Goal: Task Accomplishment & Management: Manage account settings

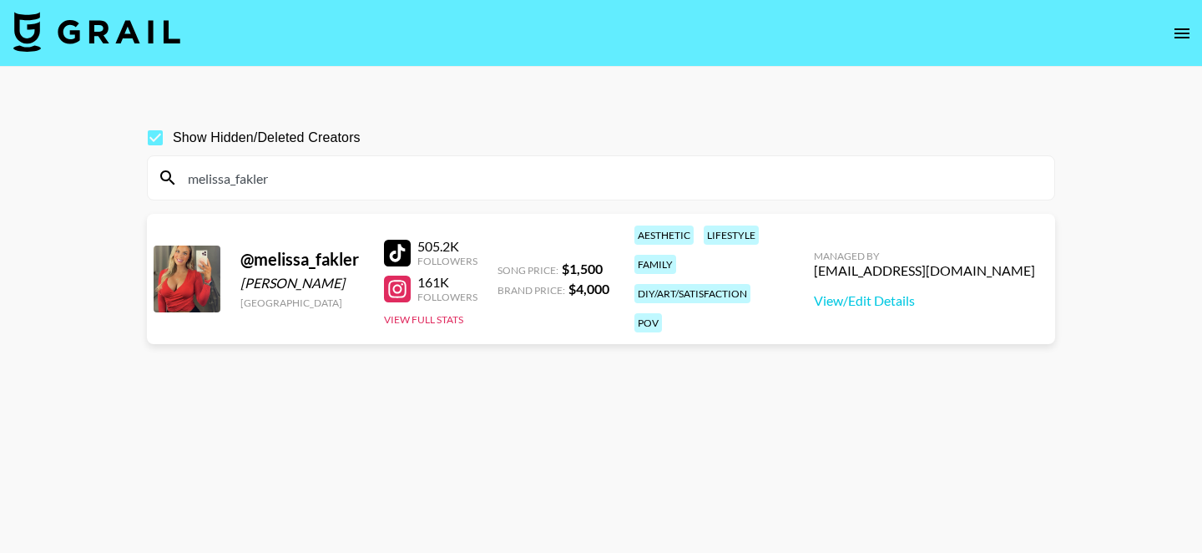
click at [319, 156] on div "melissa_fakler" at bounding box center [601, 177] width 907 height 43
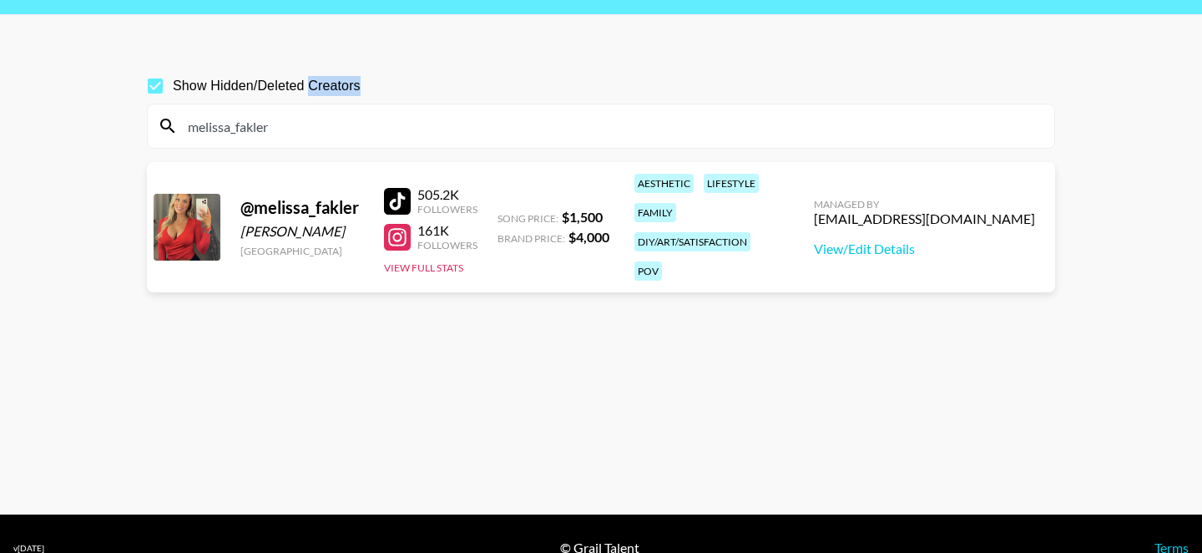
click at [319, 110] on div "melissa_fakler" at bounding box center [601, 125] width 907 height 43
click at [296, 133] on input "melissa_fakler" at bounding box center [611, 126] width 867 height 27
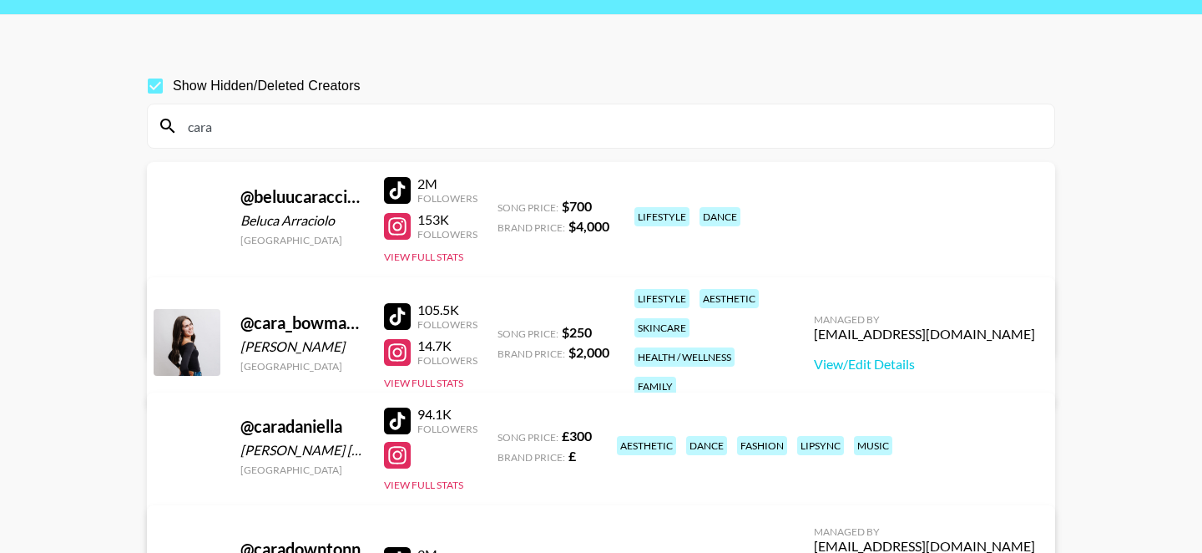
scroll to position [33, 0]
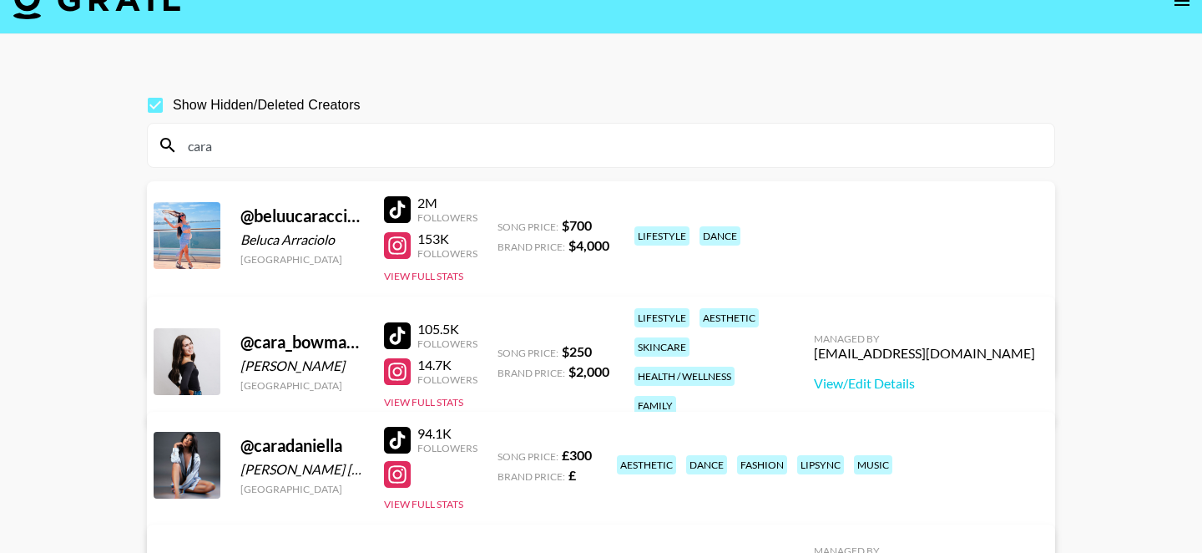
click at [880, 359] on div "Managed By ananda.rodr@grail-talent.com View/Edit Details" at bounding box center [925, 362] width 248 height 86
click at [880, 375] on link "View/Edit Details" at bounding box center [924, 383] width 221 height 17
click at [371, 131] on div "cara" at bounding box center [601, 145] width 907 height 43
click at [362, 148] on input "cara" at bounding box center [611, 145] width 867 height 27
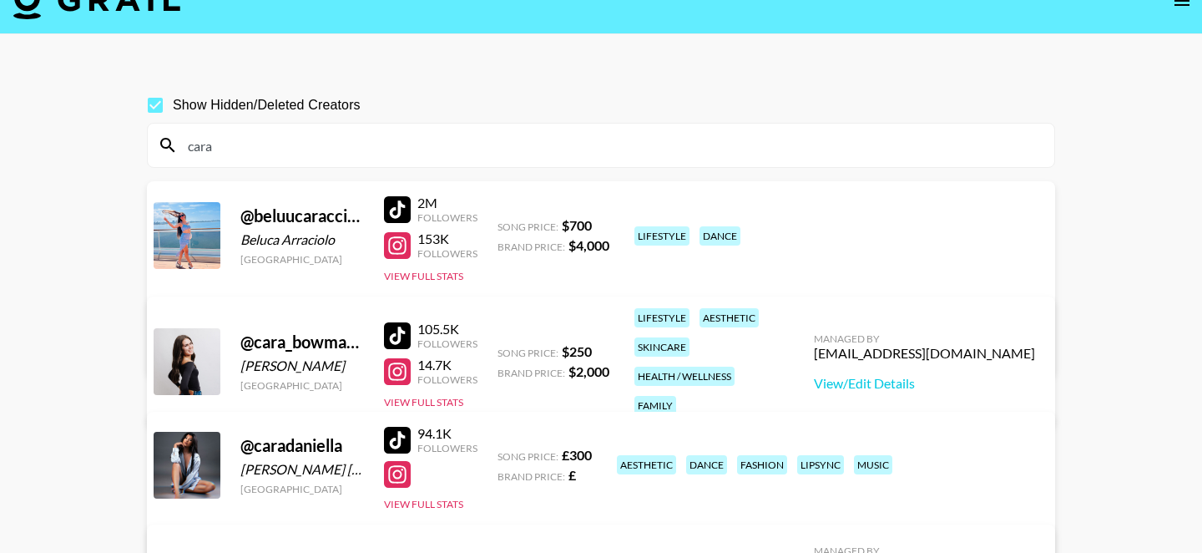
paste input "thejapanstagram"
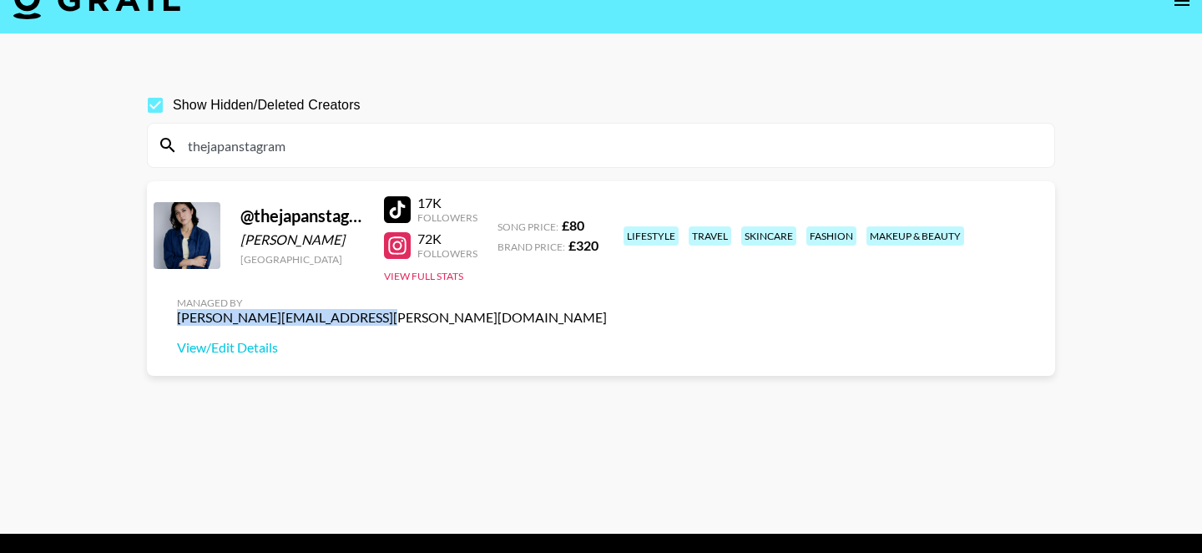
drag, startPoint x: 844, startPoint y: 232, endPoint x: 1043, endPoint y: 225, distance: 198.9
click at [620, 283] on div "Managed By ana.gonzalez@grail-talent.com View/Edit Details" at bounding box center [392, 326] width 457 height 86
copy div "ana.gonzalez@grail-talent.com"
click at [350, 147] on input "thejapanstagram" at bounding box center [611, 145] width 867 height 27
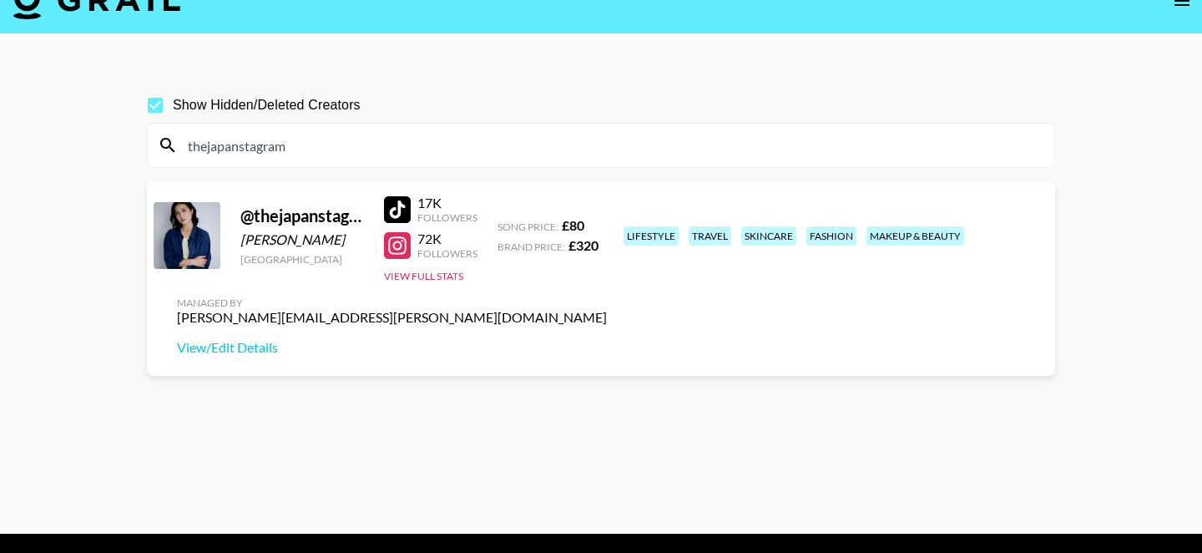
click at [350, 147] on input "thejapanstagram" at bounding box center [611, 145] width 867 height 27
paste input "saianana"
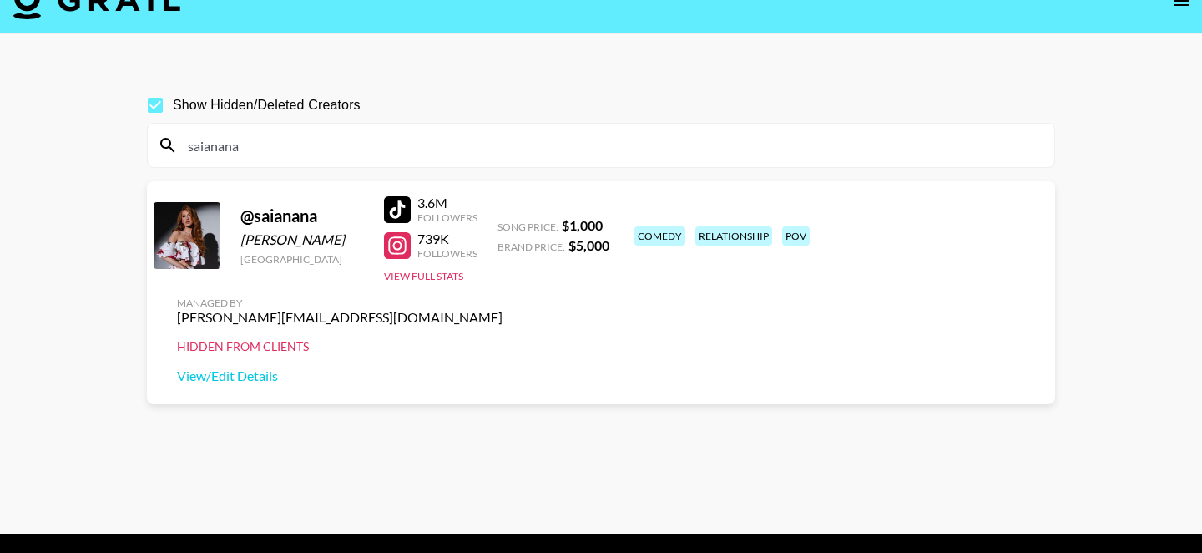
click at [304, 155] on input "saianana" at bounding box center [611, 145] width 867 height 27
paste input "brooke.stjohn"
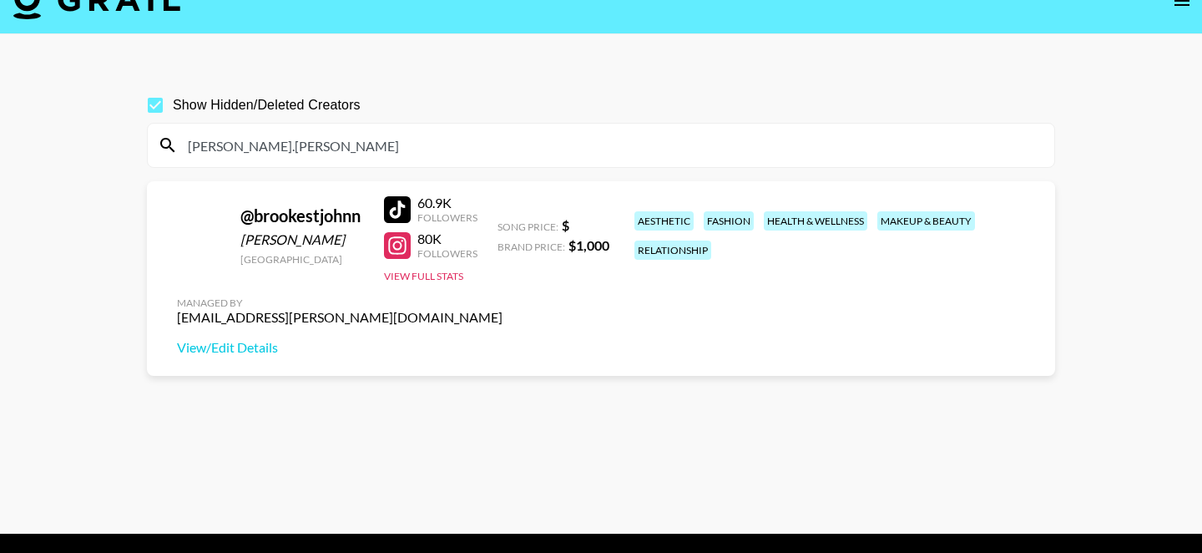
scroll to position [35, 0]
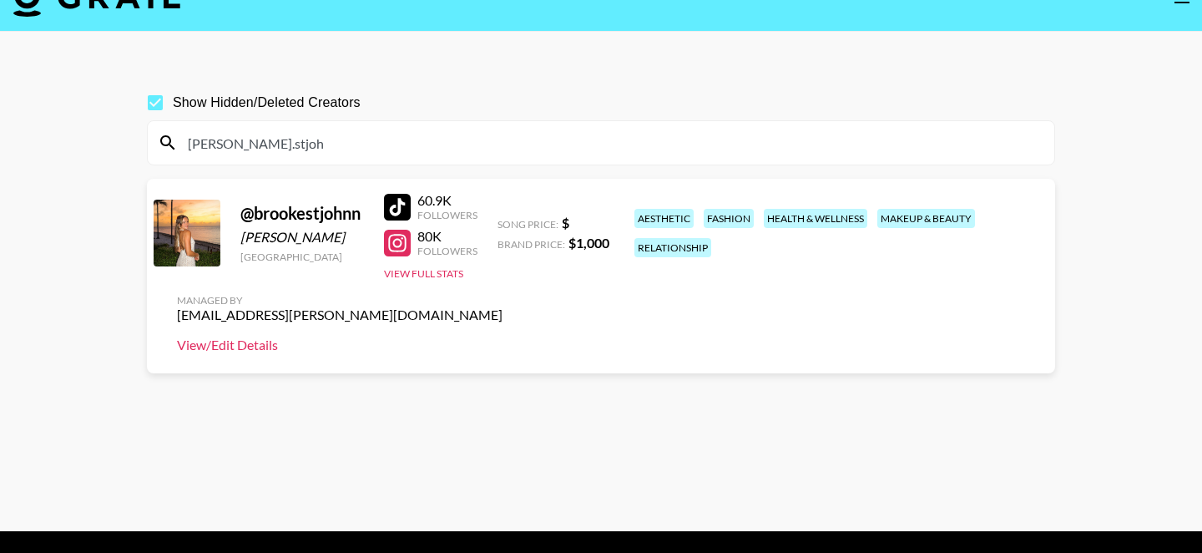
type input "brooke.stjoh"
click at [503, 336] on link "View/Edit Details" at bounding box center [340, 344] width 326 height 17
click at [343, 168] on section "Show Hidden/Deleted Creators brooke.stjoh @ brookestjohnn Brooke martyn United …" at bounding box center [601, 281] width 908 height 419
click at [341, 152] on input "brooke.stjoh" at bounding box center [611, 142] width 867 height 27
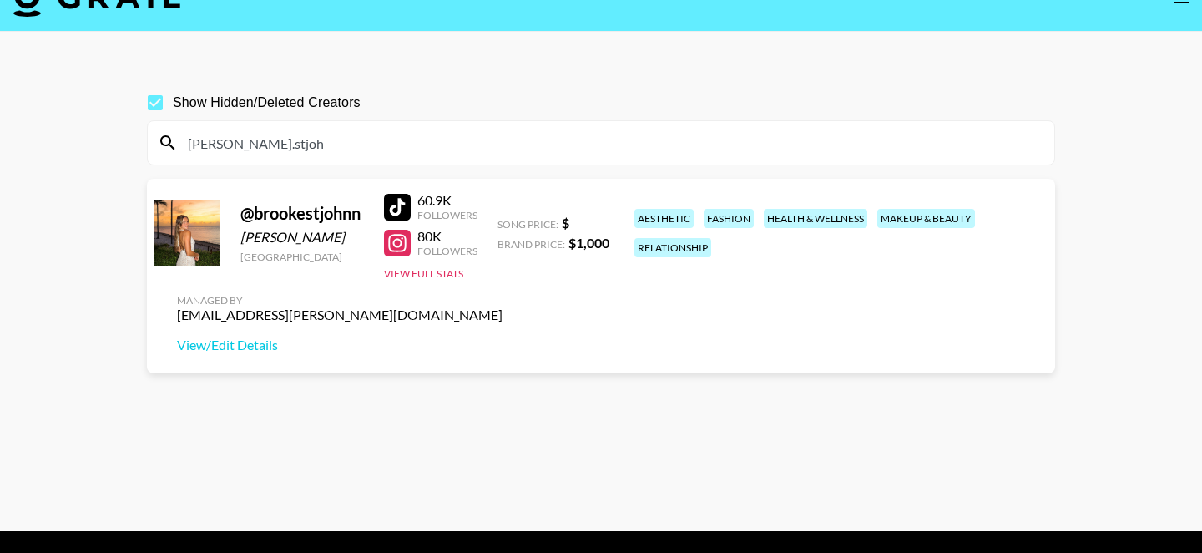
click at [341, 152] on input "brooke.stjoh" at bounding box center [611, 142] width 867 height 27
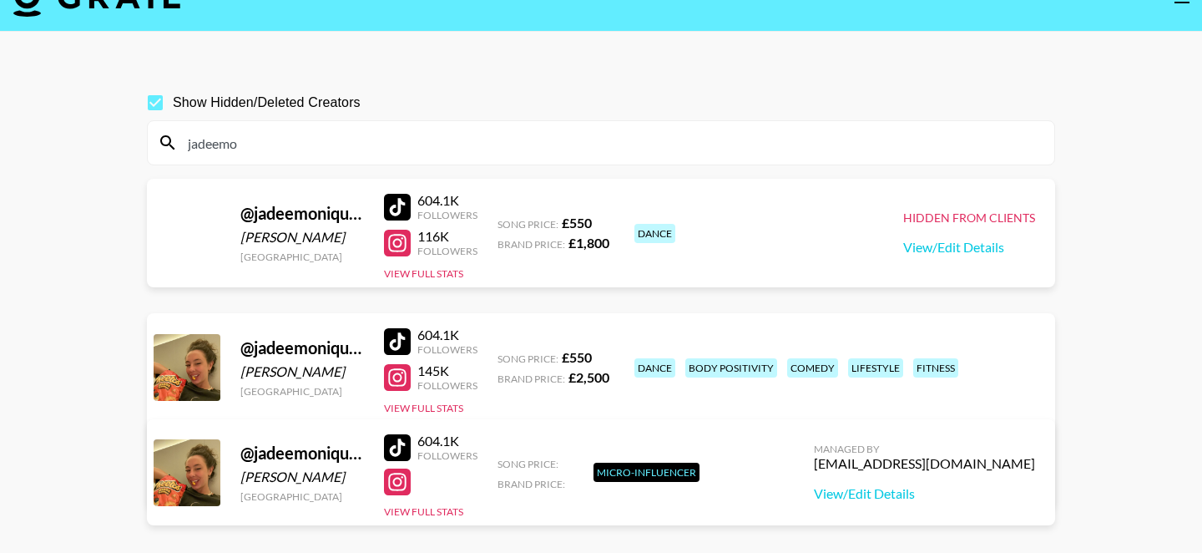
type input "jadeemo"
click at [407, 147] on input "jadeemo" at bounding box center [611, 142] width 867 height 27
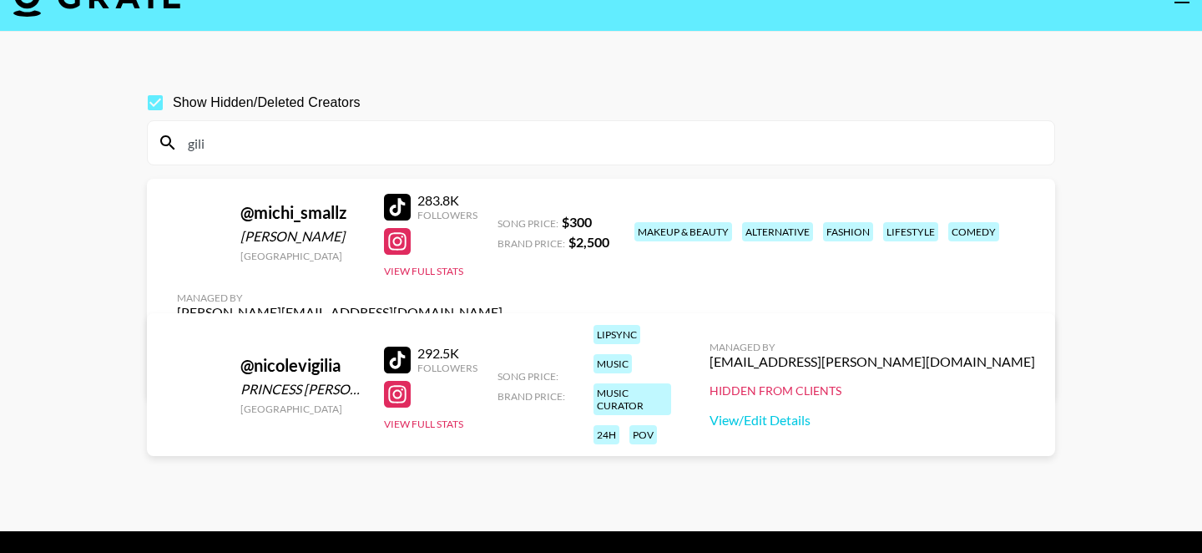
type input "gili"
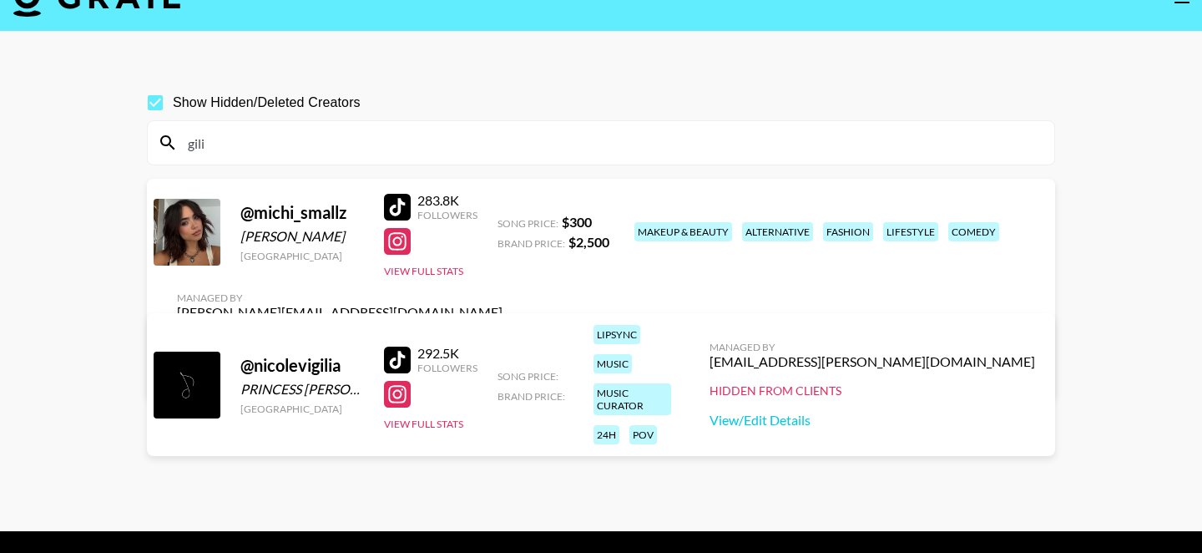
click at [253, 142] on input "gili" at bounding box center [611, 142] width 867 height 27
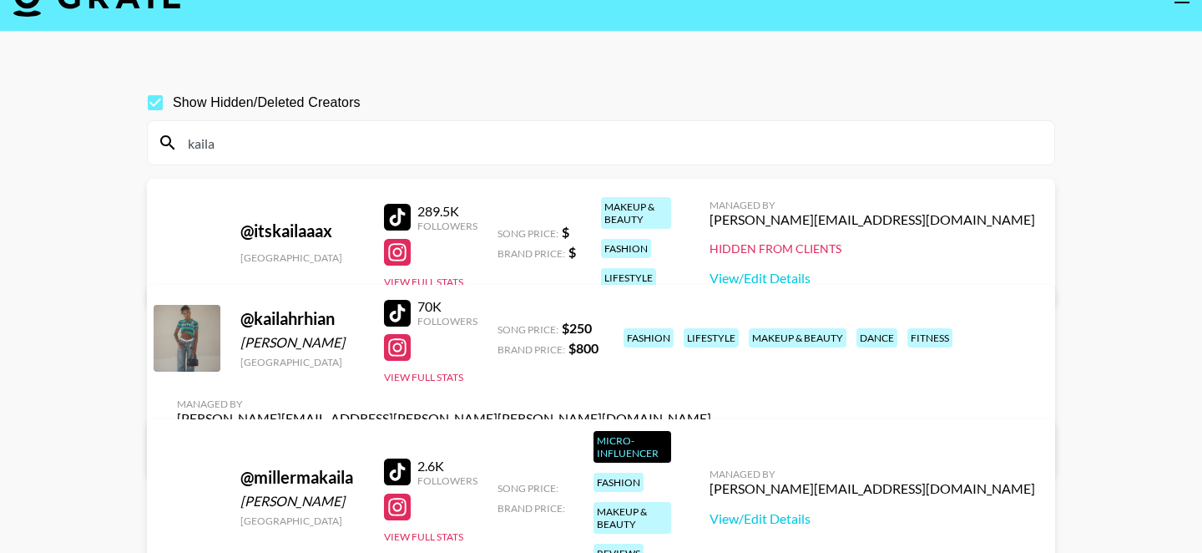
type input "kaila"
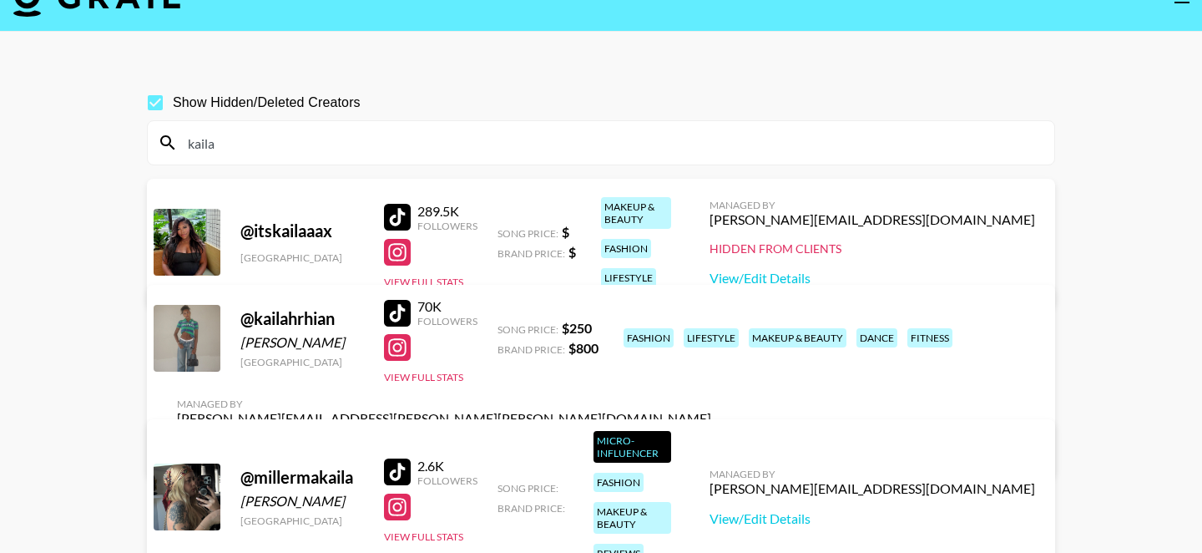
click at [397, 315] on div at bounding box center [397, 313] width 27 height 27
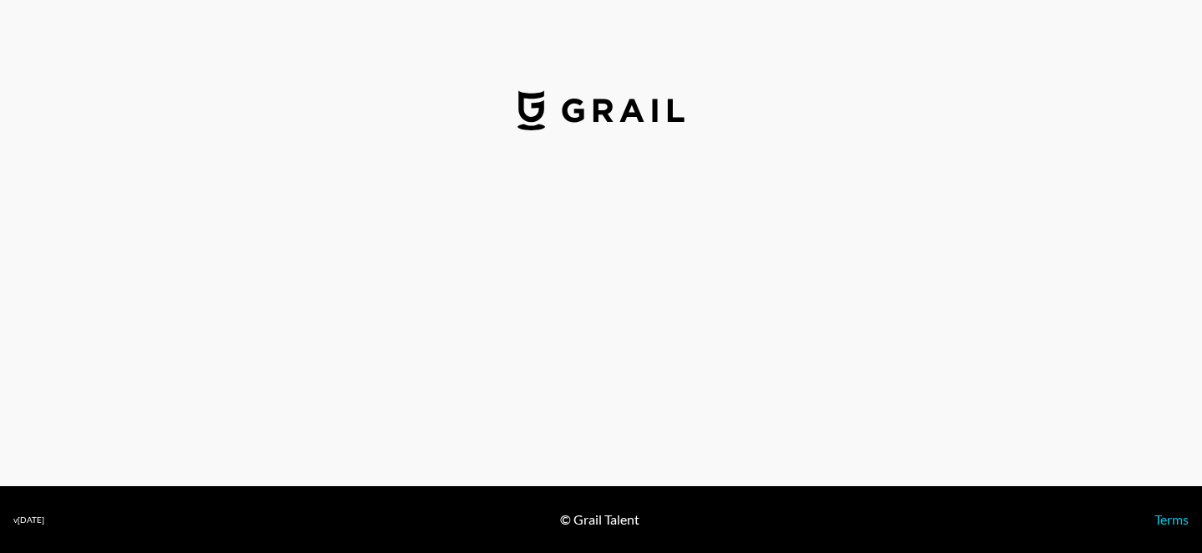
select select "USD"
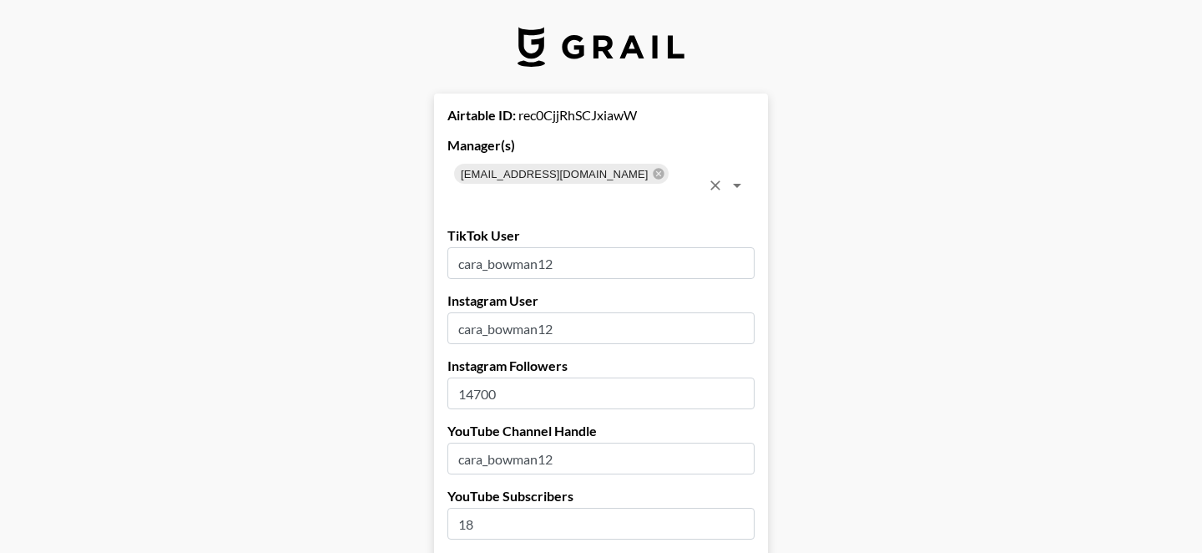
click at [652, 174] on icon at bounding box center [658, 173] width 13 height 13
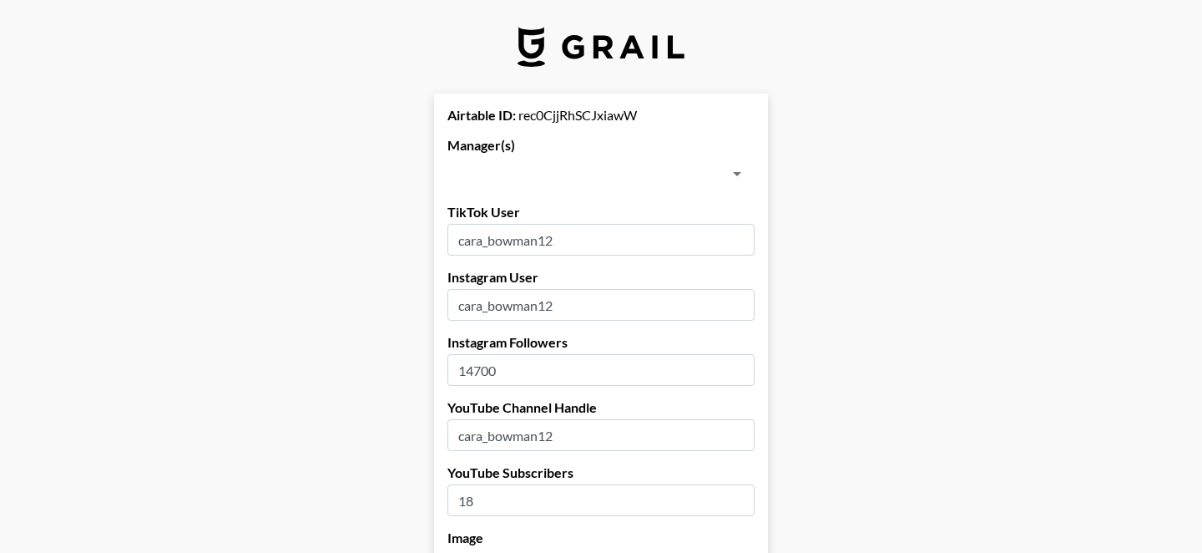
click at [559, 174] on input "text" at bounding box center [588, 173] width 270 height 23
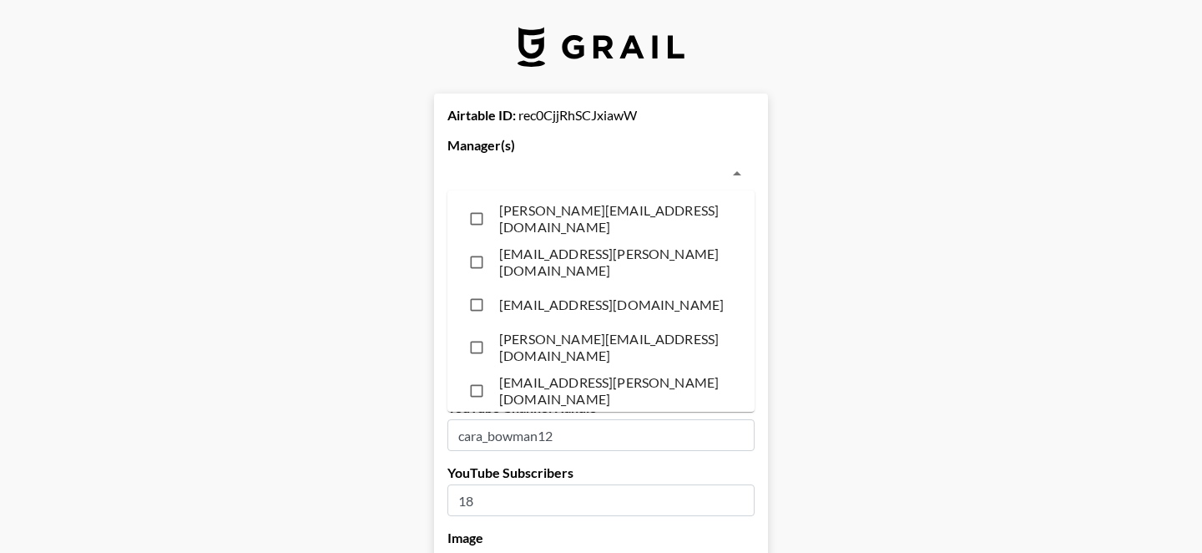
type input "e"
type input "alyx"
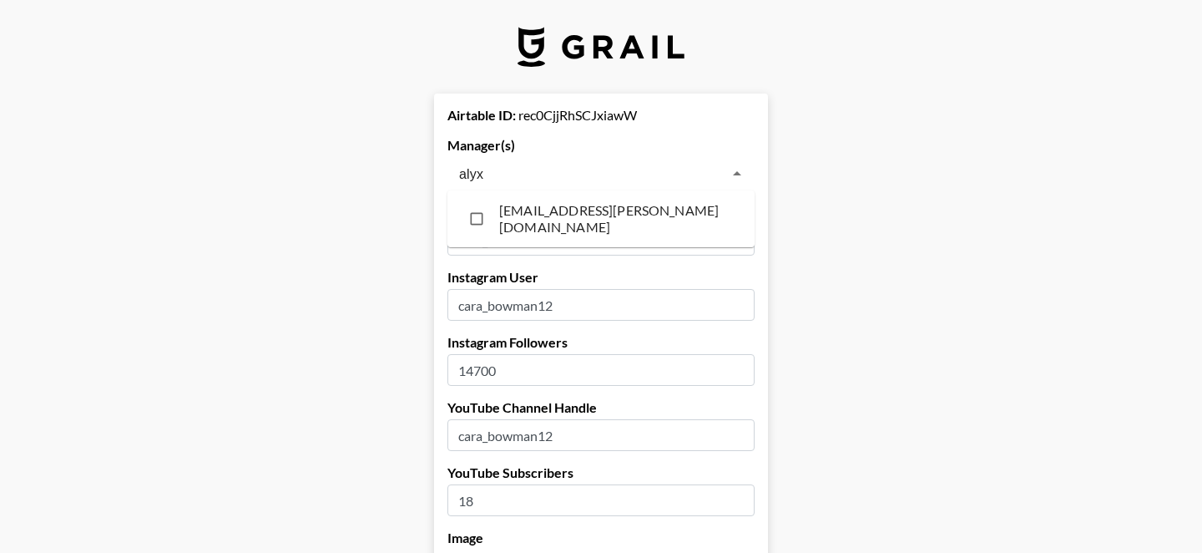
click at [538, 215] on li "alyx.wilson@grail-talent.com" at bounding box center [601, 218] width 307 height 43
checkbox input "true"
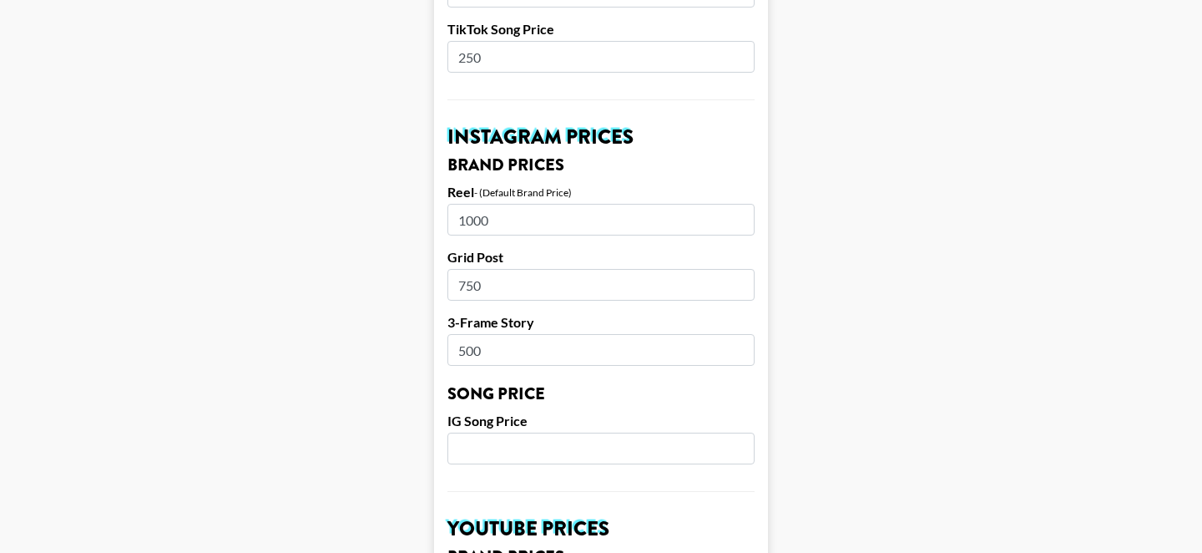
scroll to position [1712, 0]
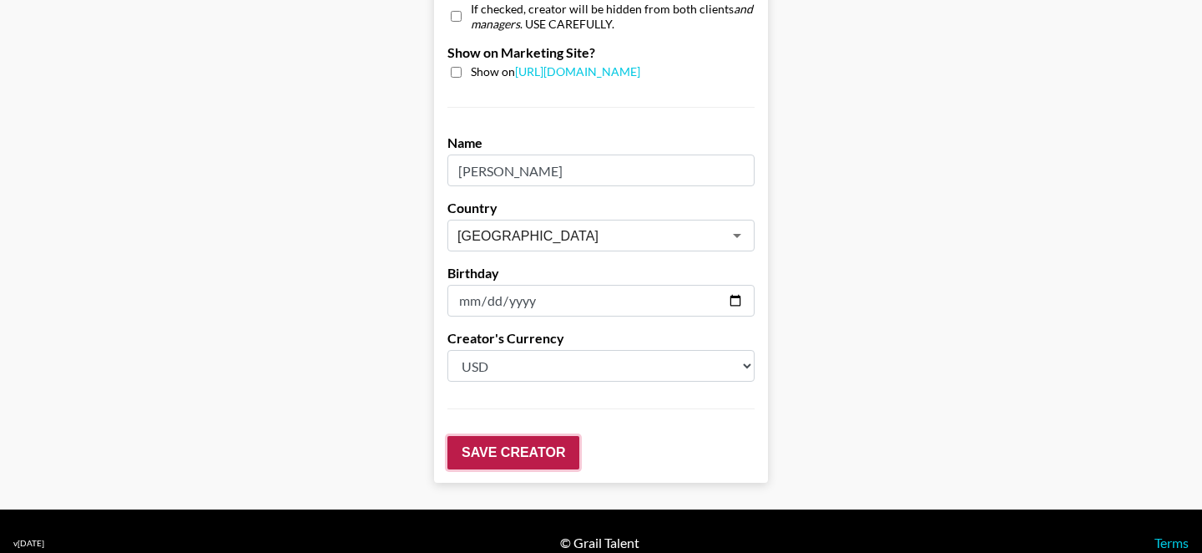
click at [476, 439] on input "Save Creator" at bounding box center [514, 452] width 132 height 33
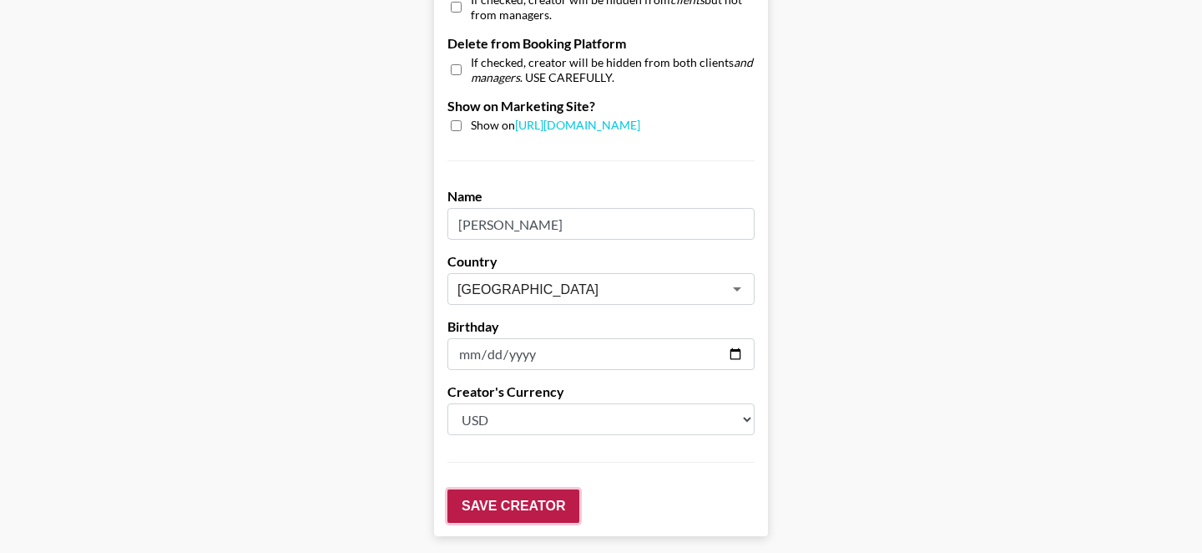
scroll to position [94, 0]
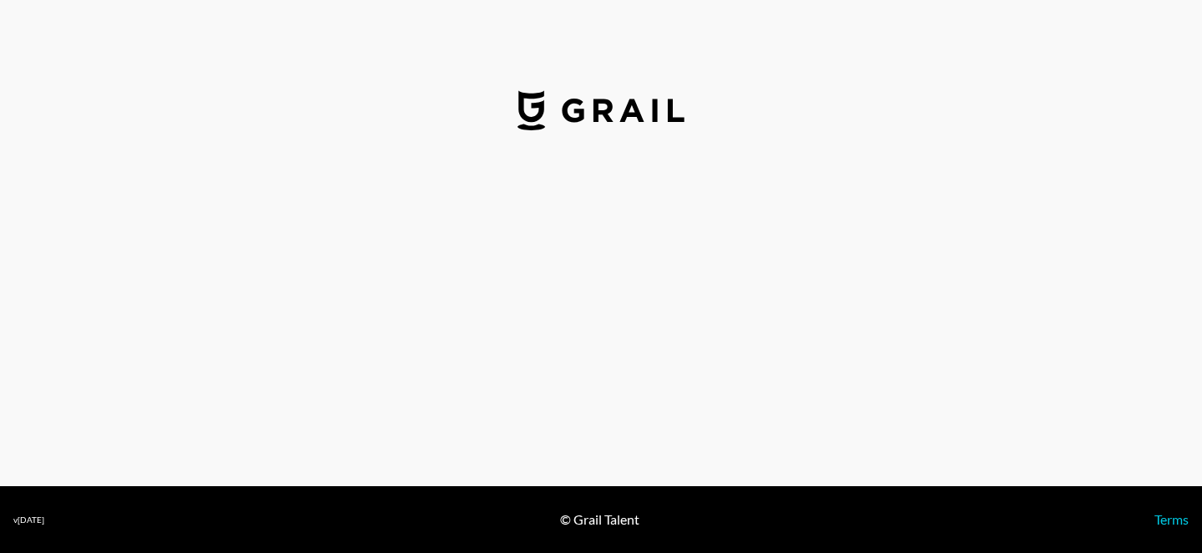
select select "USD"
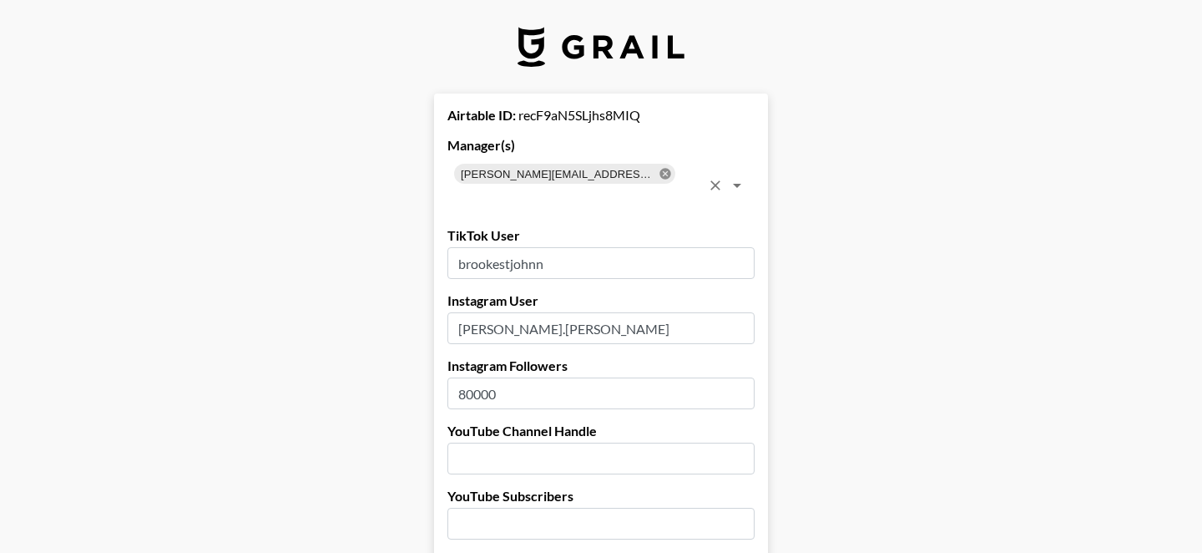
click at [660, 172] on icon at bounding box center [665, 173] width 11 height 11
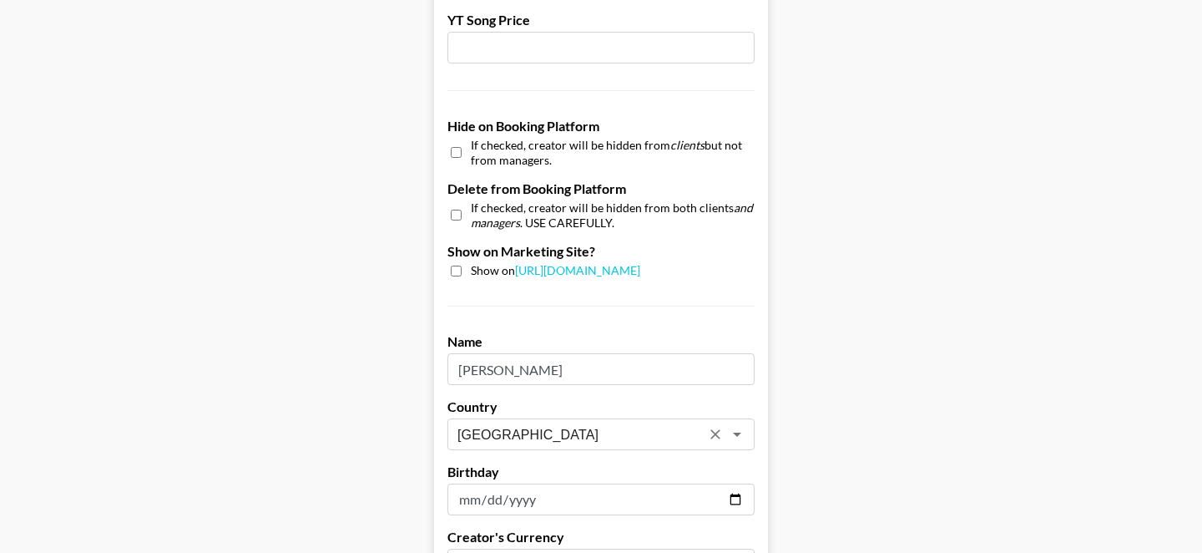
scroll to position [1466, 0]
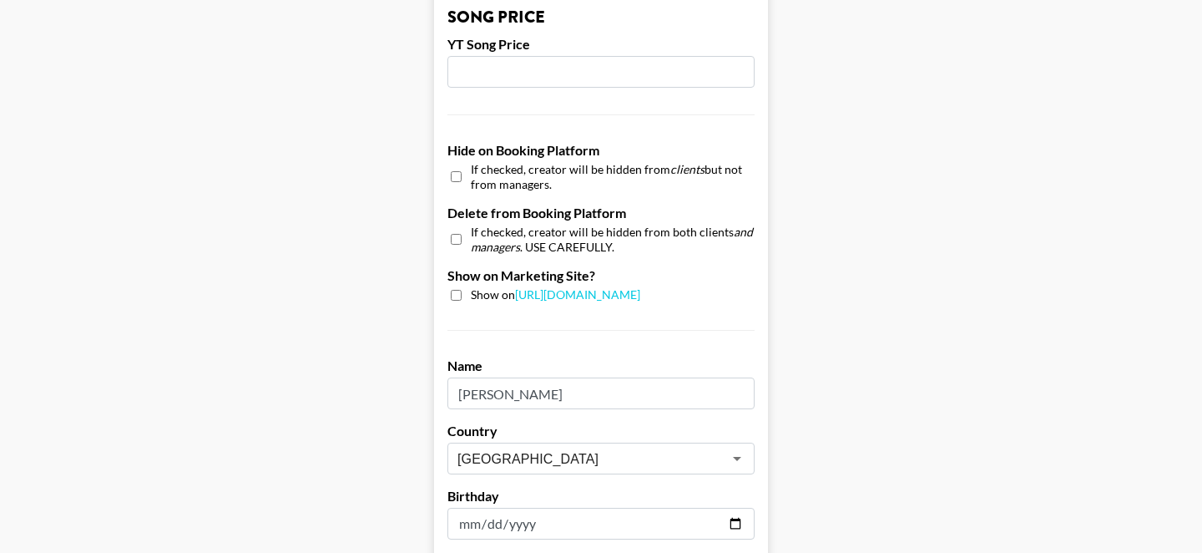
click at [458, 174] on input "checkbox" at bounding box center [456, 176] width 11 height 24
checkbox input "true"
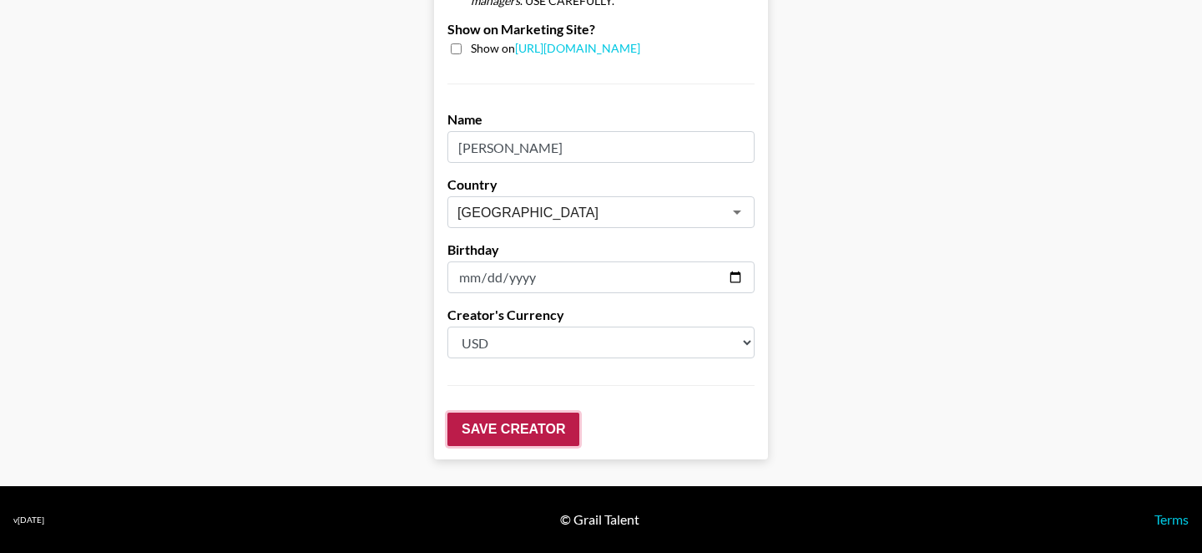
click at [484, 418] on input "Save Creator" at bounding box center [514, 428] width 132 height 33
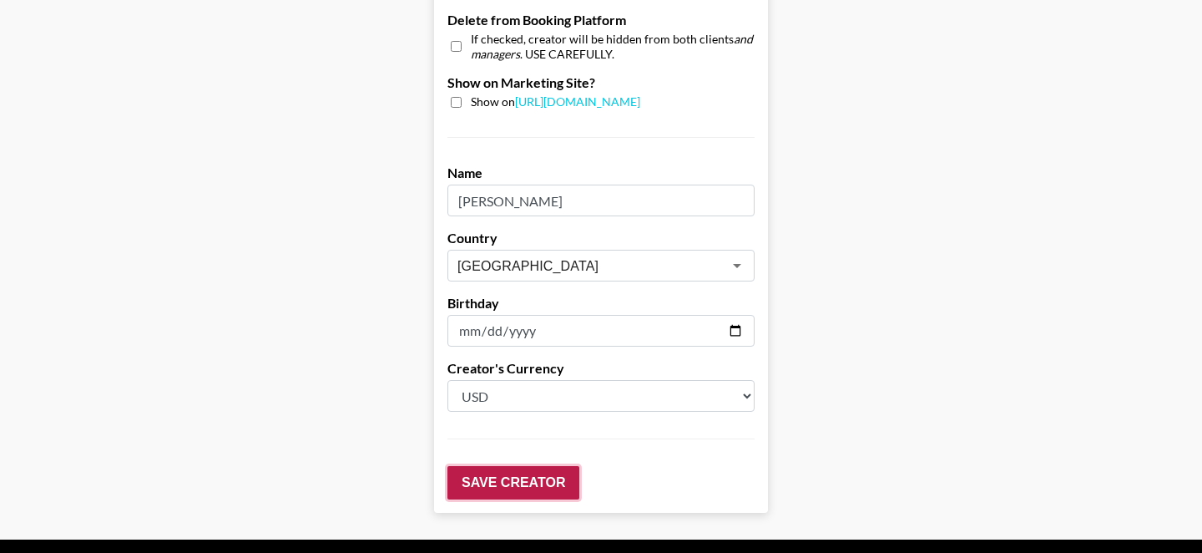
scroll to position [94, 0]
